Goal: Book appointment/travel/reservation

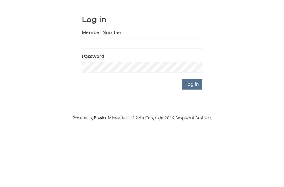
scroll to position [48, 0]
type input "0681"
click at [193, 127] on input "Log in" at bounding box center [192, 132] width 21 height 11
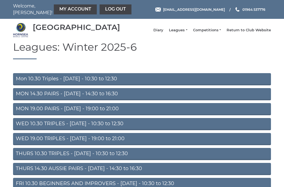
click at [164, 31] on link "Diary" at bounding box center [159, 30] width 10 height 5
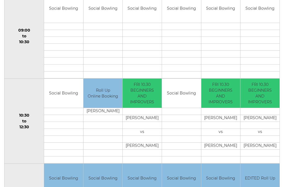
scroll to position [117, 0]
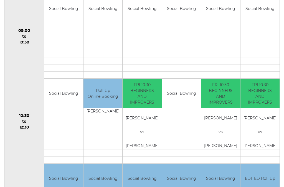
click at [24, 118] on td "10:30 to 12:30" at bounding box center [24, 121] width 40 height 85
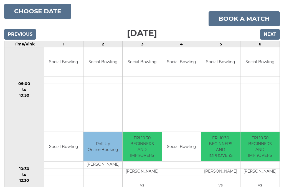
scroll to position [0, 0]
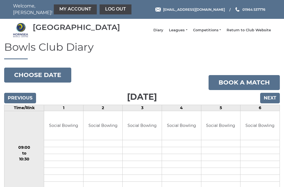
click at [100, 6] on link "Log out" at bounding box center [116, 9] width 32 height 10
